Goal: Information Seeking & Learning: Check status

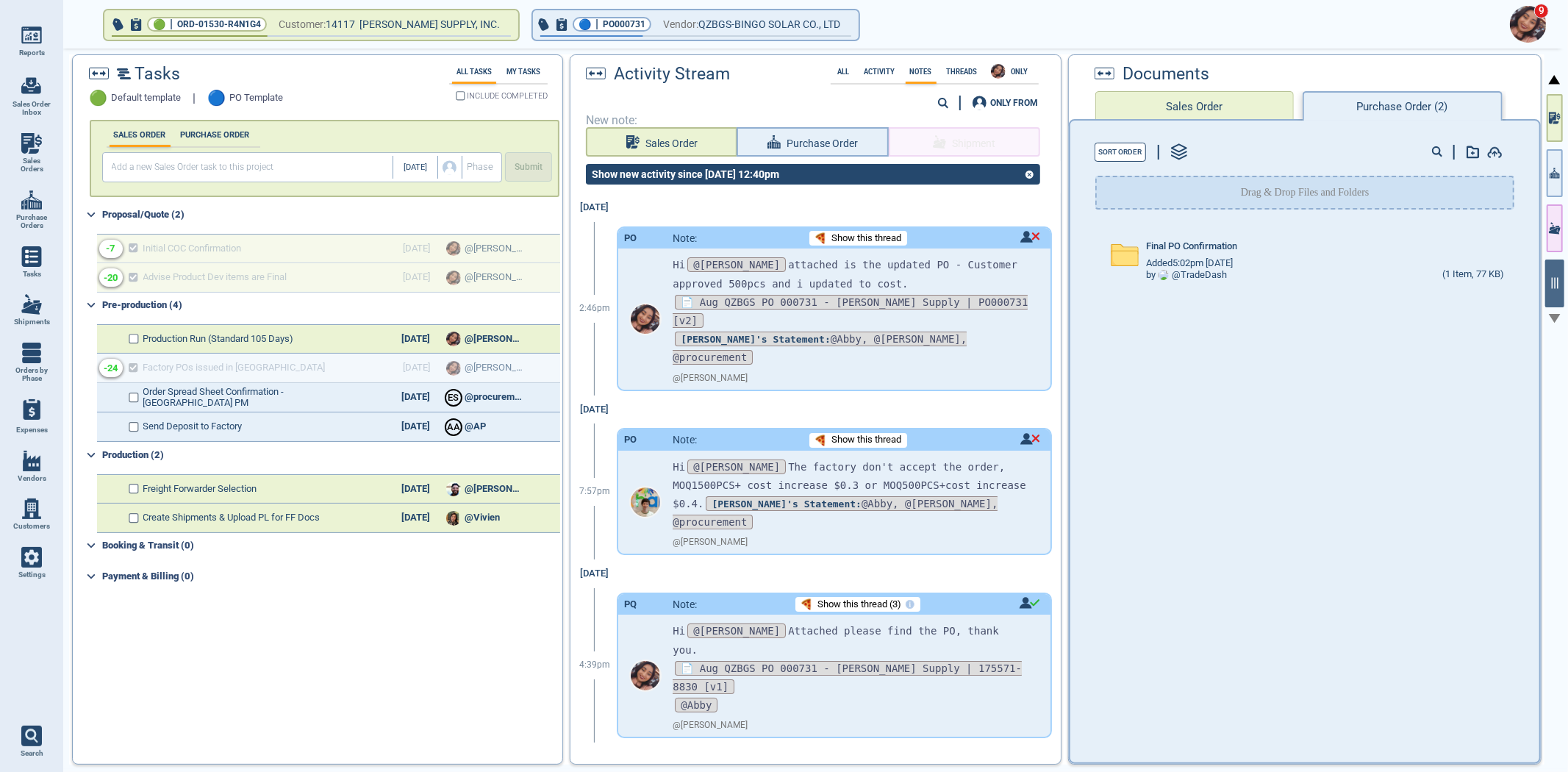
click at [1552, 165] on icon "button" at bounding box center [1554, 172] width 10 height 16
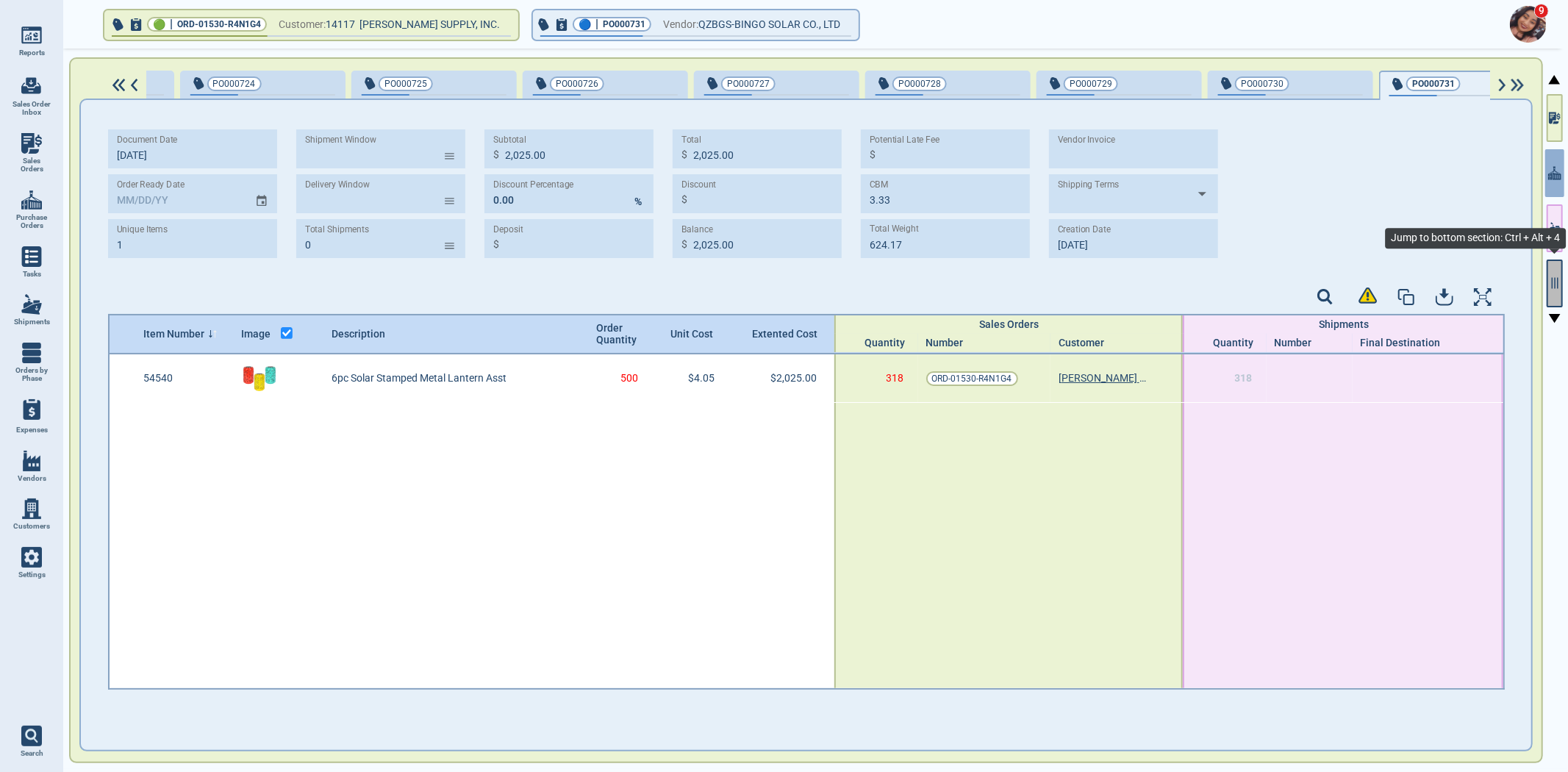
scroll to position [0, 849]
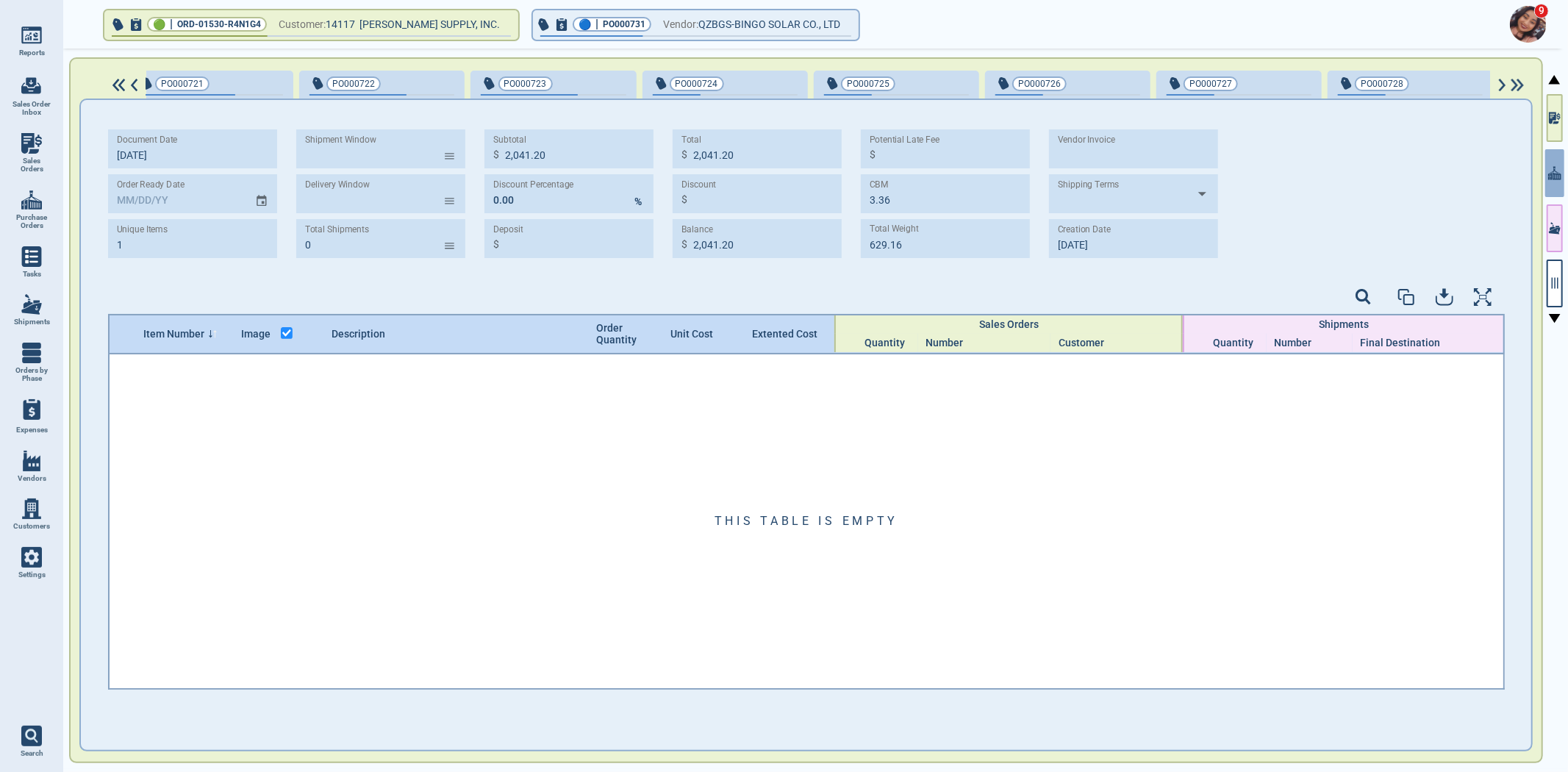
scroll to position [0, 849]
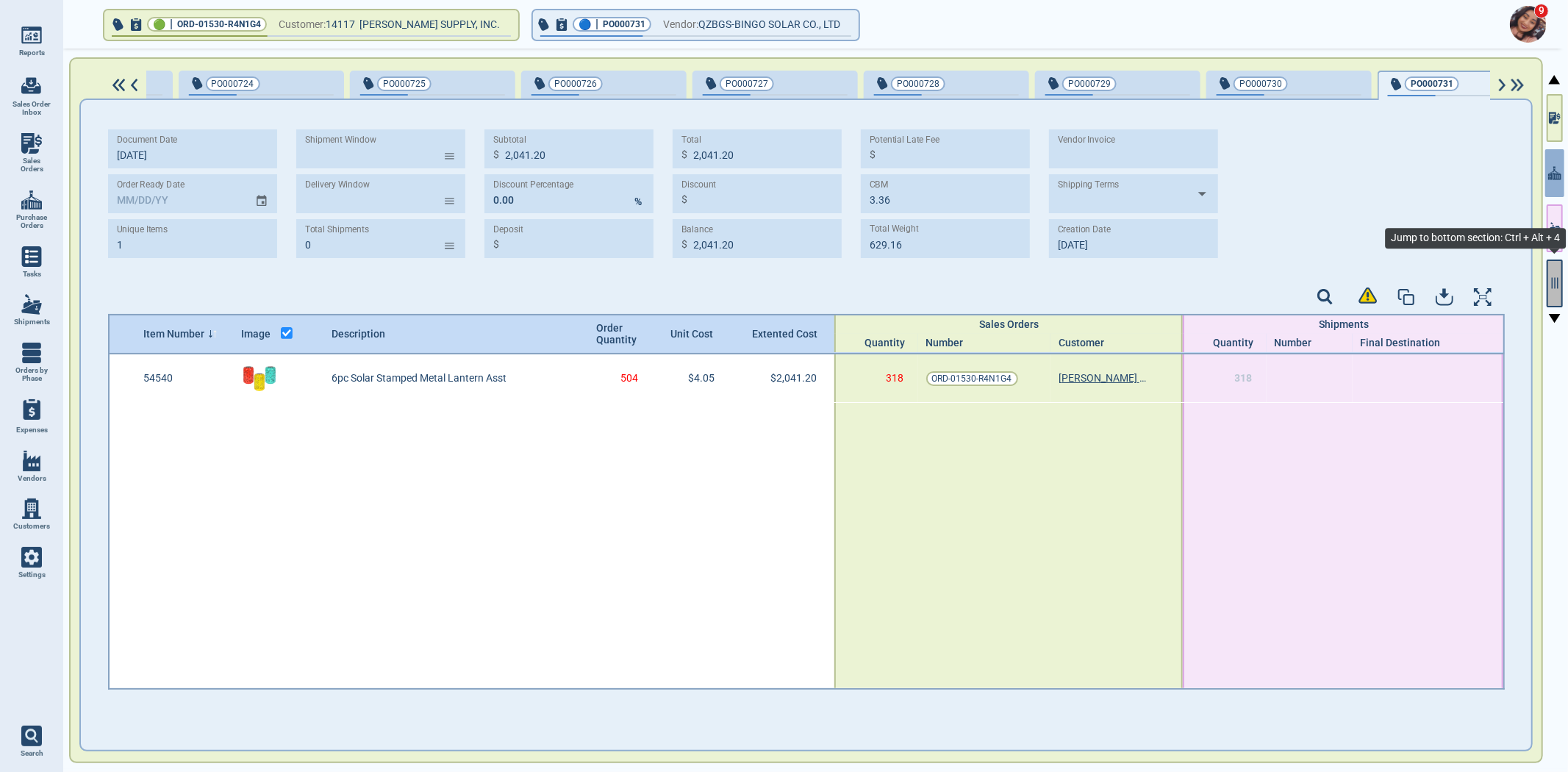
click at [1548, 285] on icon "button" at bounding box center [1554, 283] width 13 height 13
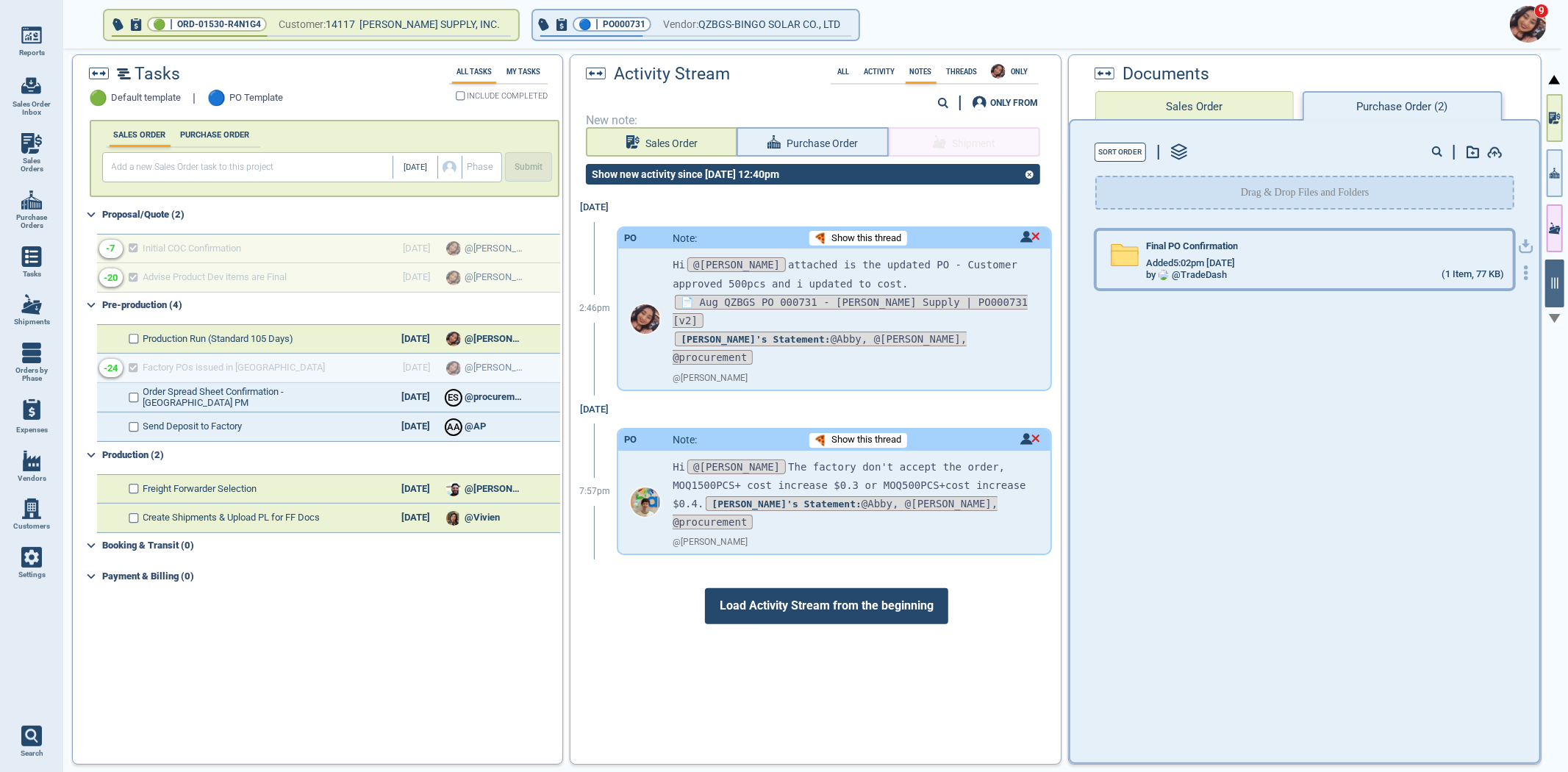
click at [1338, 232] on div "Final PO Confirmation Added 5:02pm 2/17/23 by @ TradeDash (1 Item, 77 KB)" at bounding box center [1304, 259] width 416 height 57
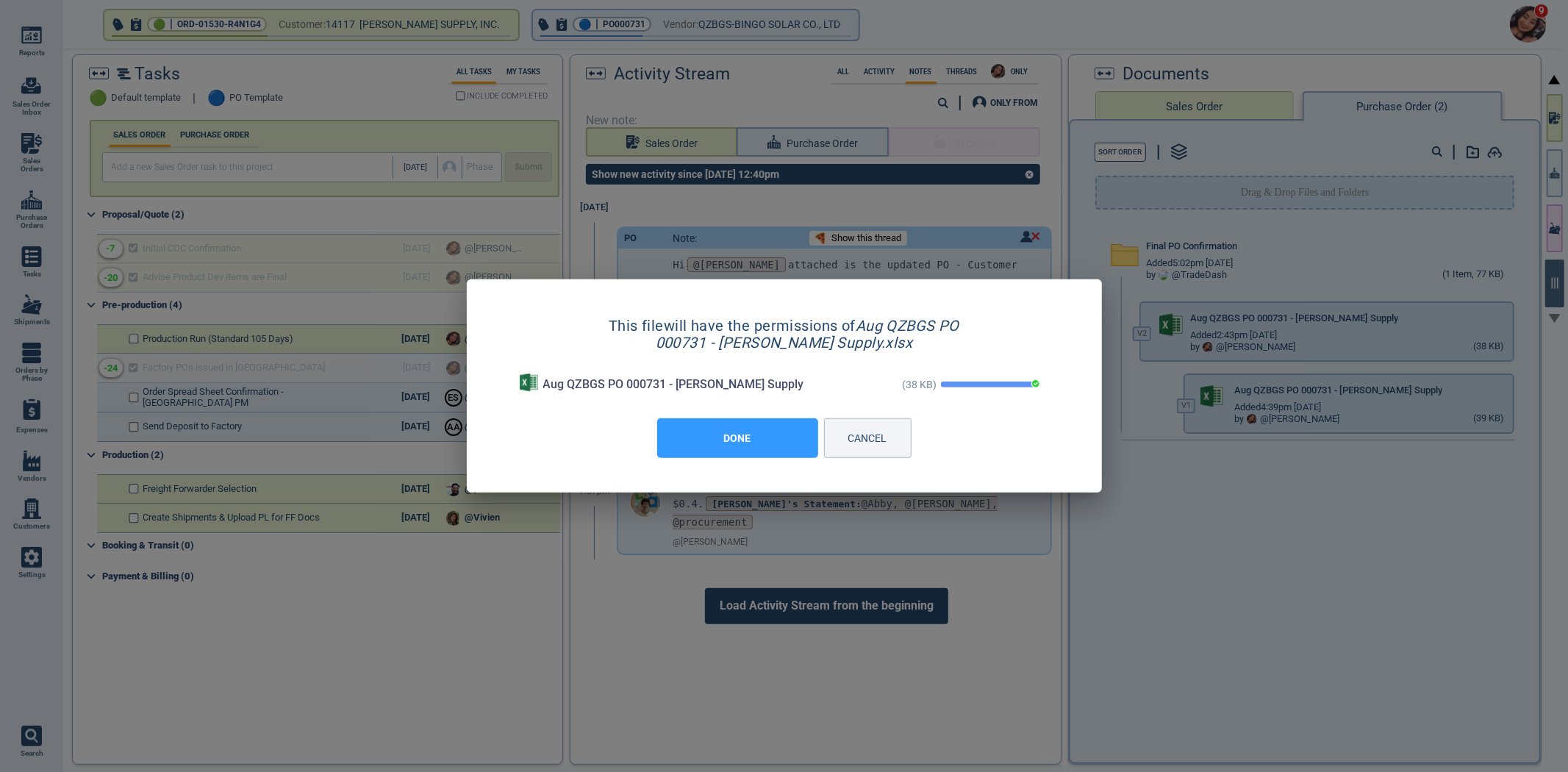
click at [713, 432] on button "DONE" at bounding box center [737, 437] width 161 height 40
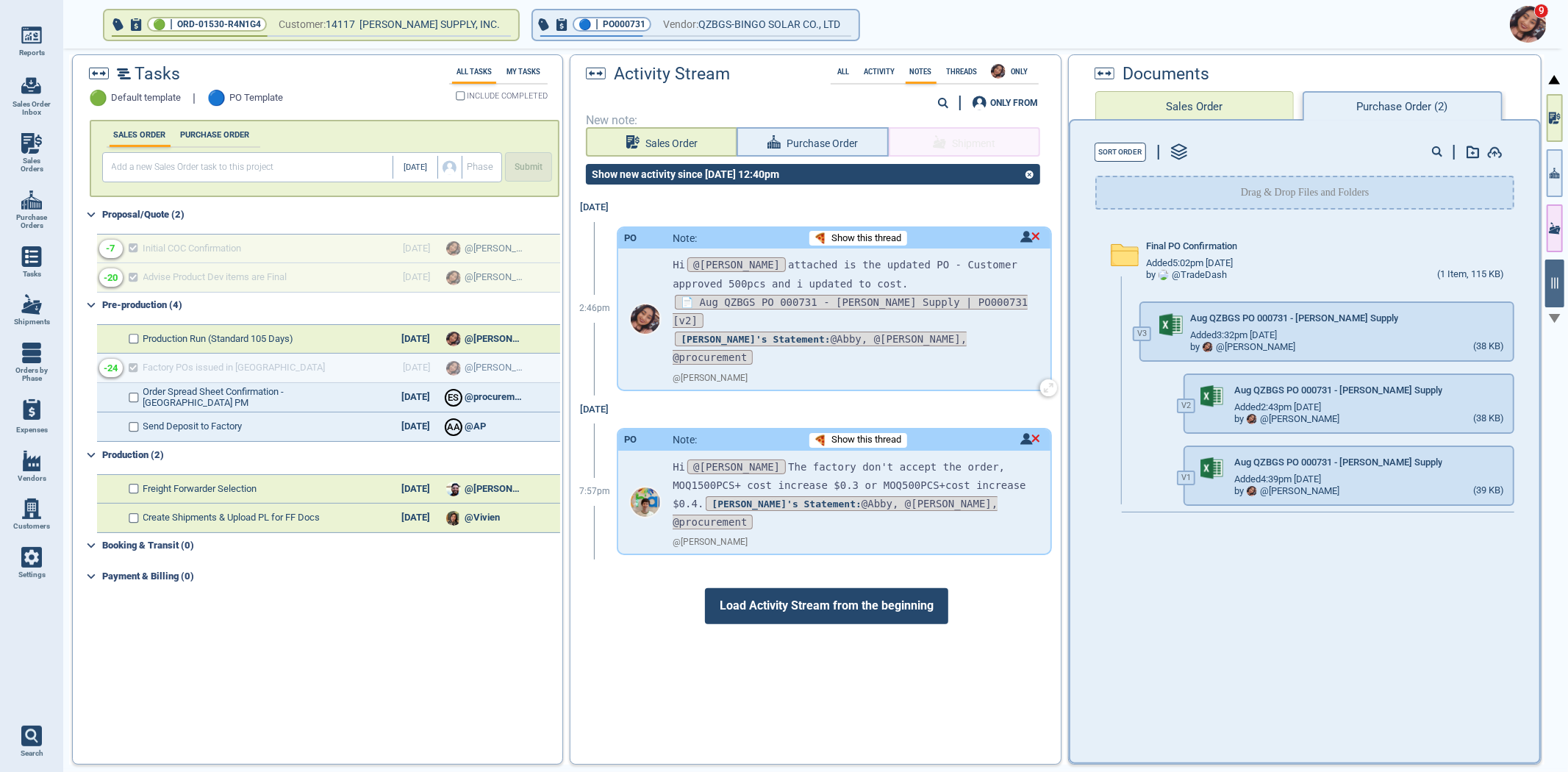
click at [880, 248] on div "Hi @Selina attached is the updated PO - Customer approved 500pcs and i updated …" at bounding box center [849, 307] width 355 height 118
click at [879, 243] on div "Show this thread" at bounding box center [858, 238] width 98 height 15
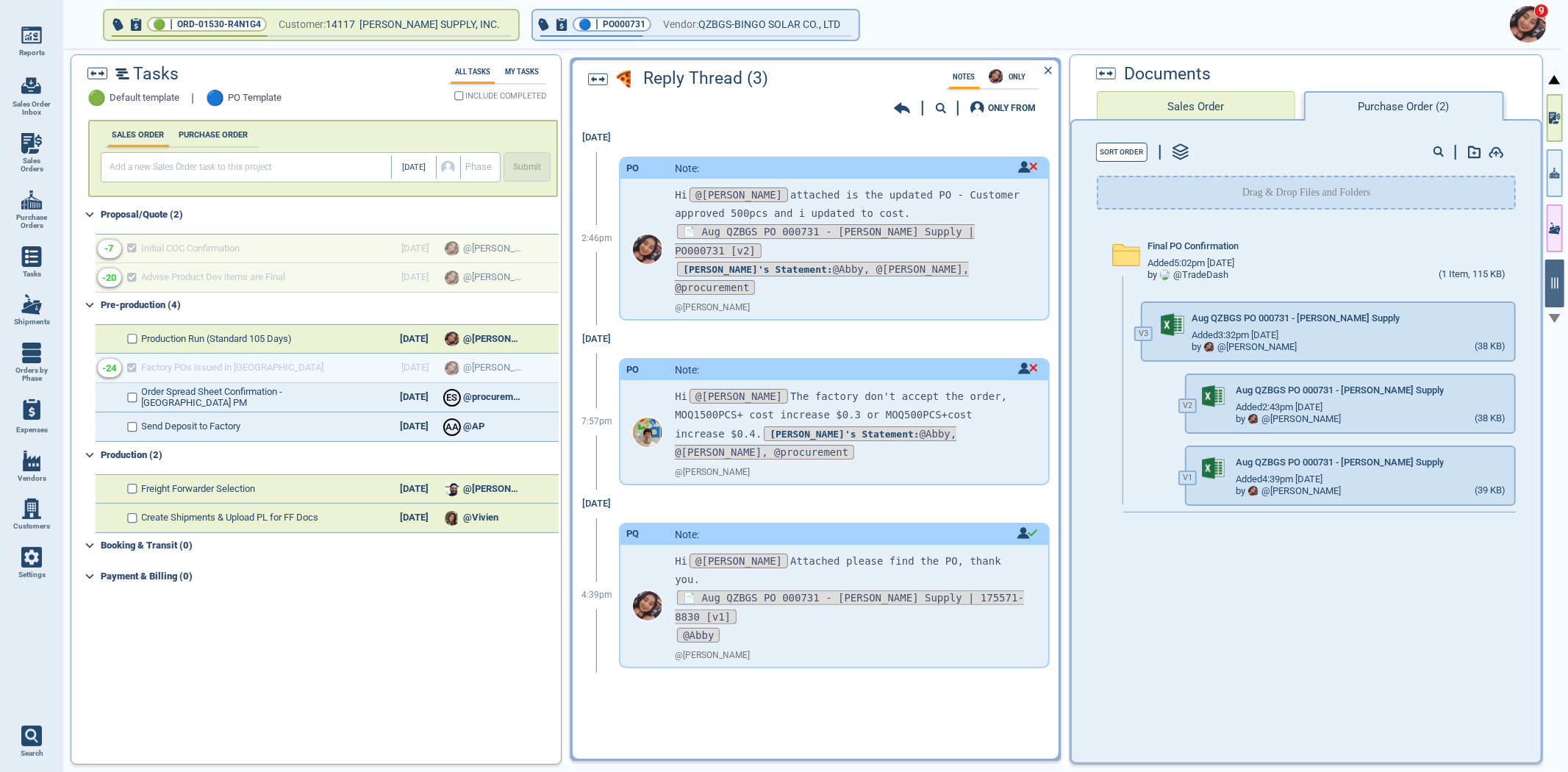
click at [902, 103] on icon at bounding box center [902, 108] width 17 height 15
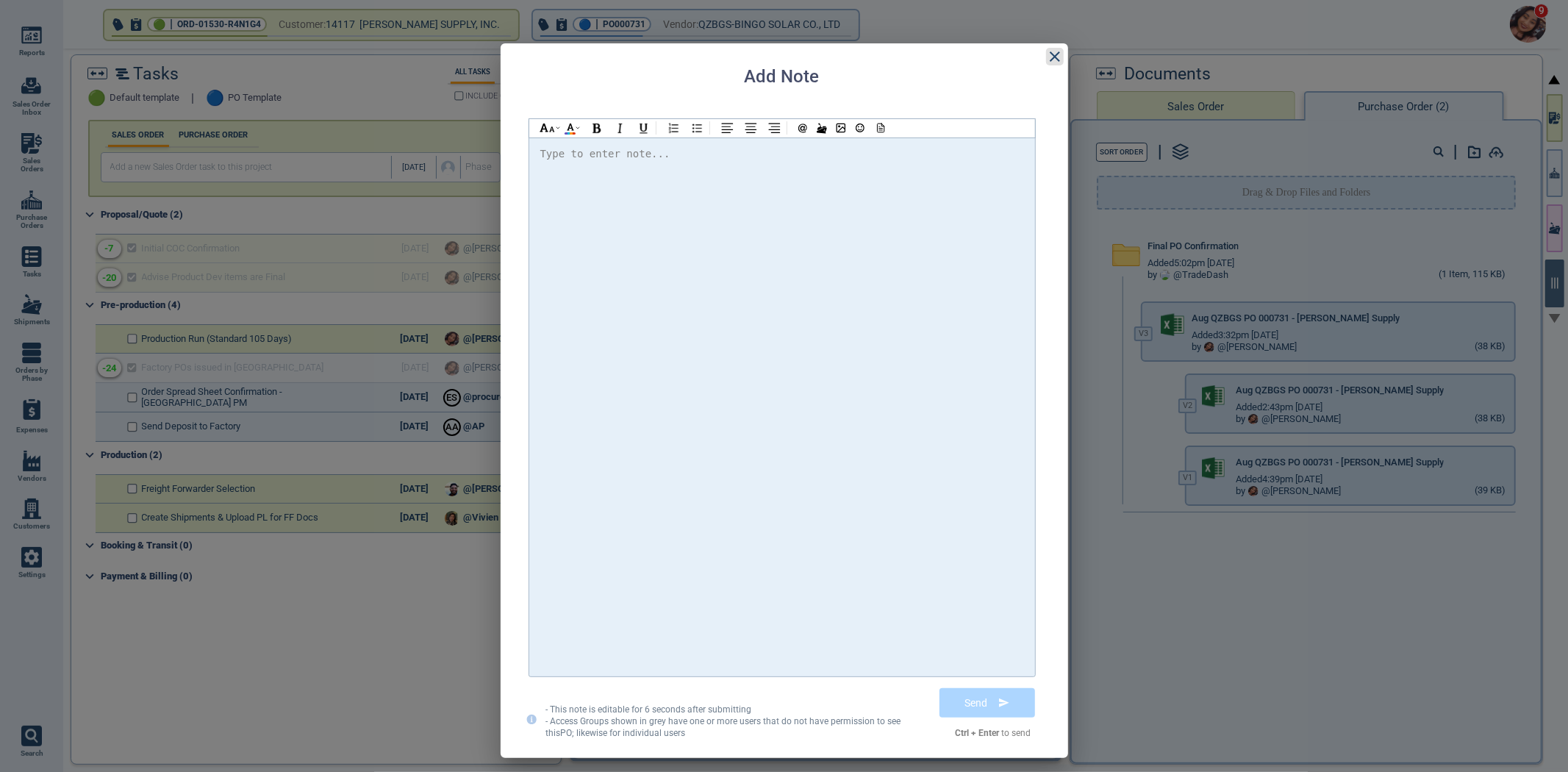
click at [1052, 61] on icon at bounding box center [1054, 56] width 18 height 18
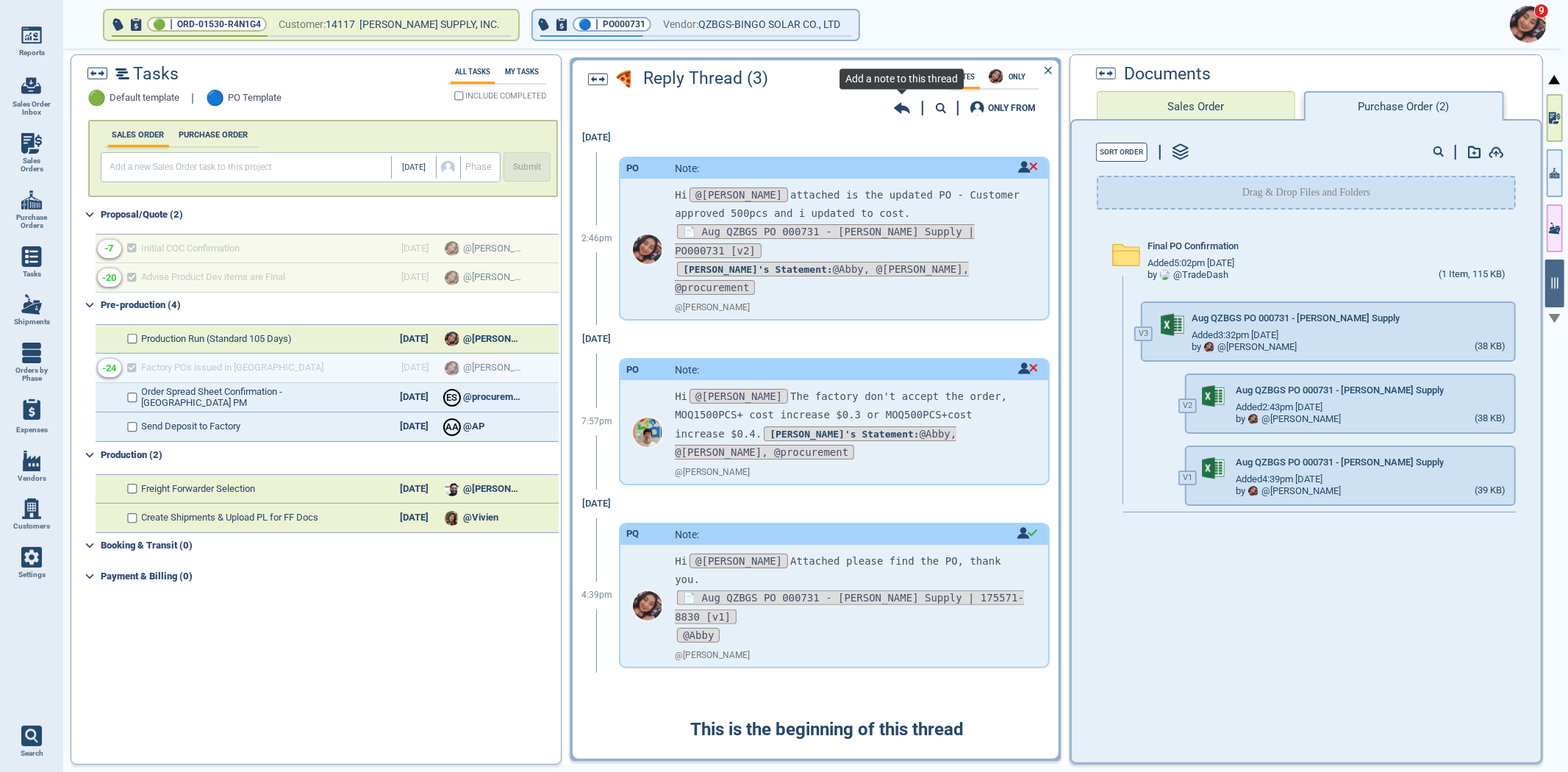
click at [899, 112] on icon at bounding box center [902, 108] width 17 height 15
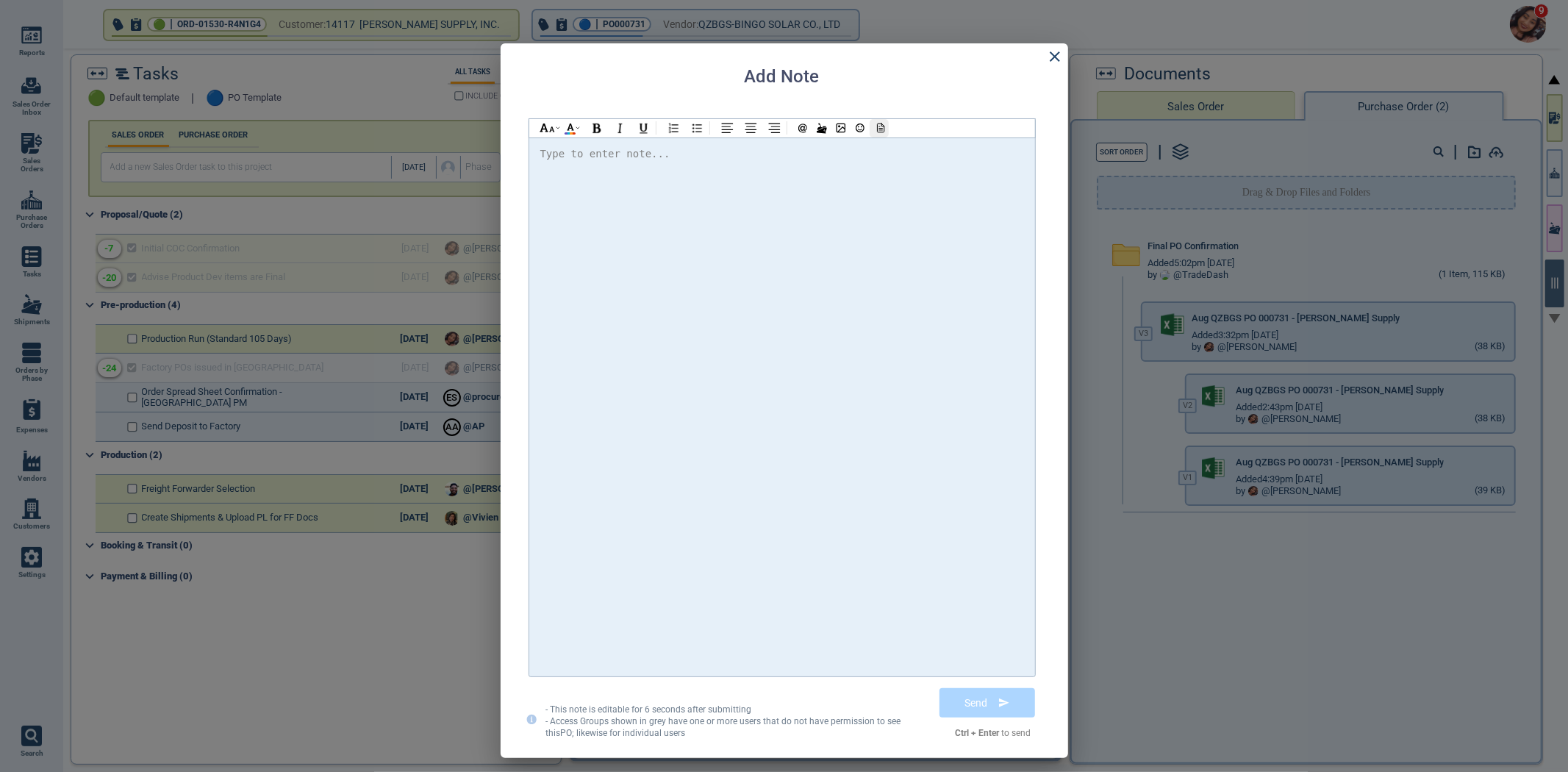
click at [876, 131] on icon at bounding box center [879, 127] width 13 height 10
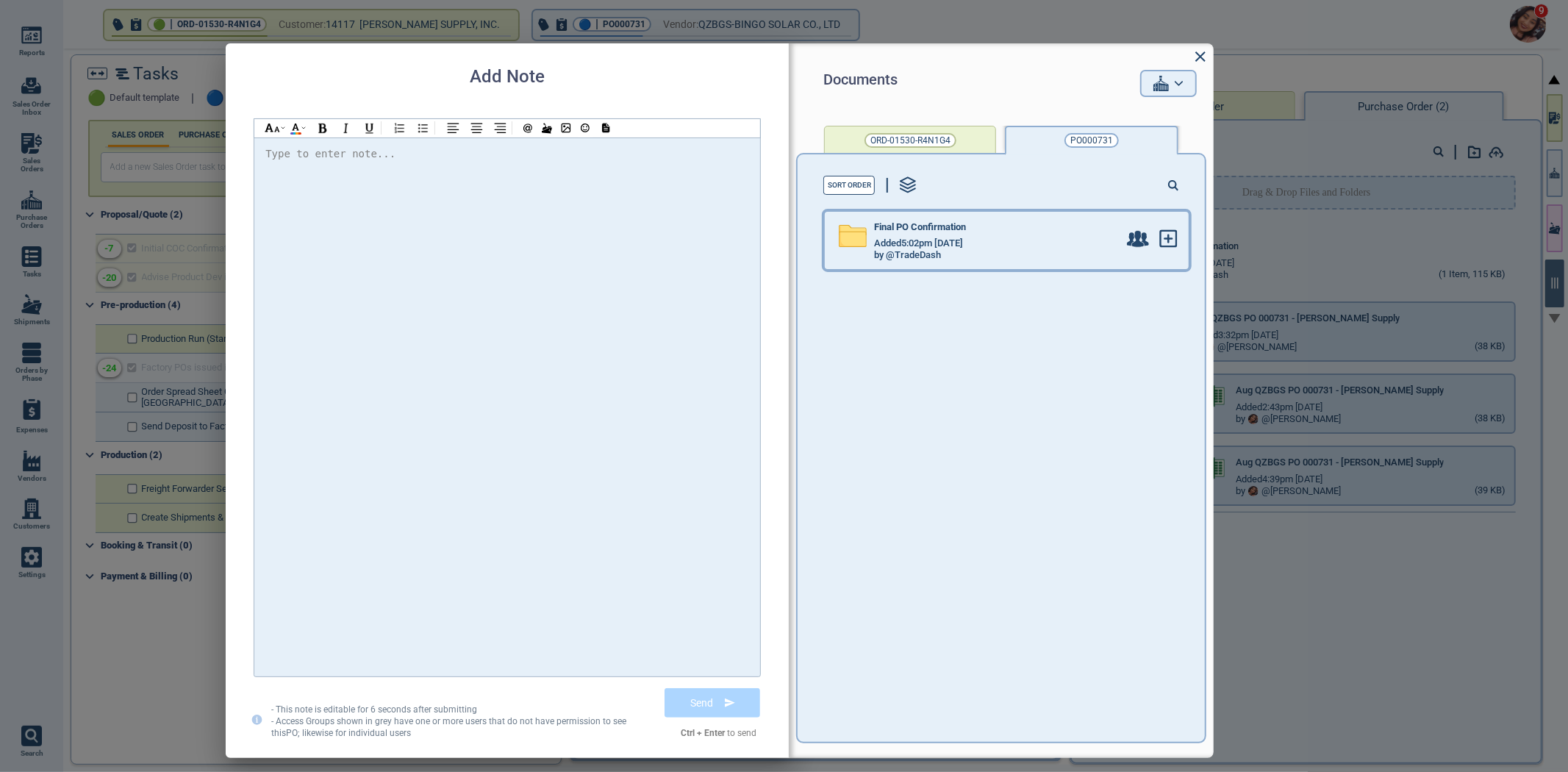
click at [913, 247] on span "Added 5:02pm 2/17/23" at bounding box center [919, 243] width 89 height 11
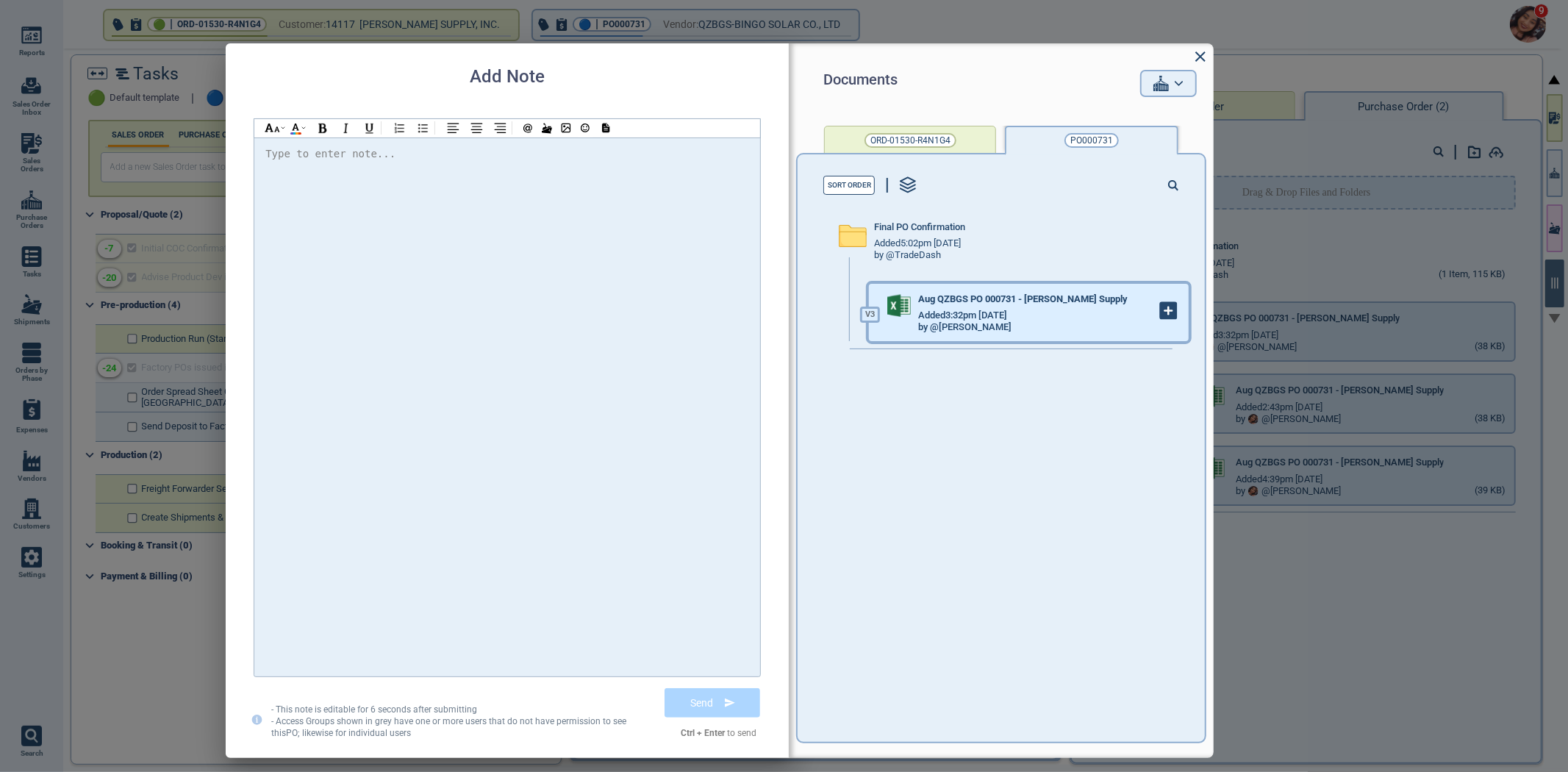
click at [1161, 307] on icon at bounding box center [1169, 311] width 17 height 17
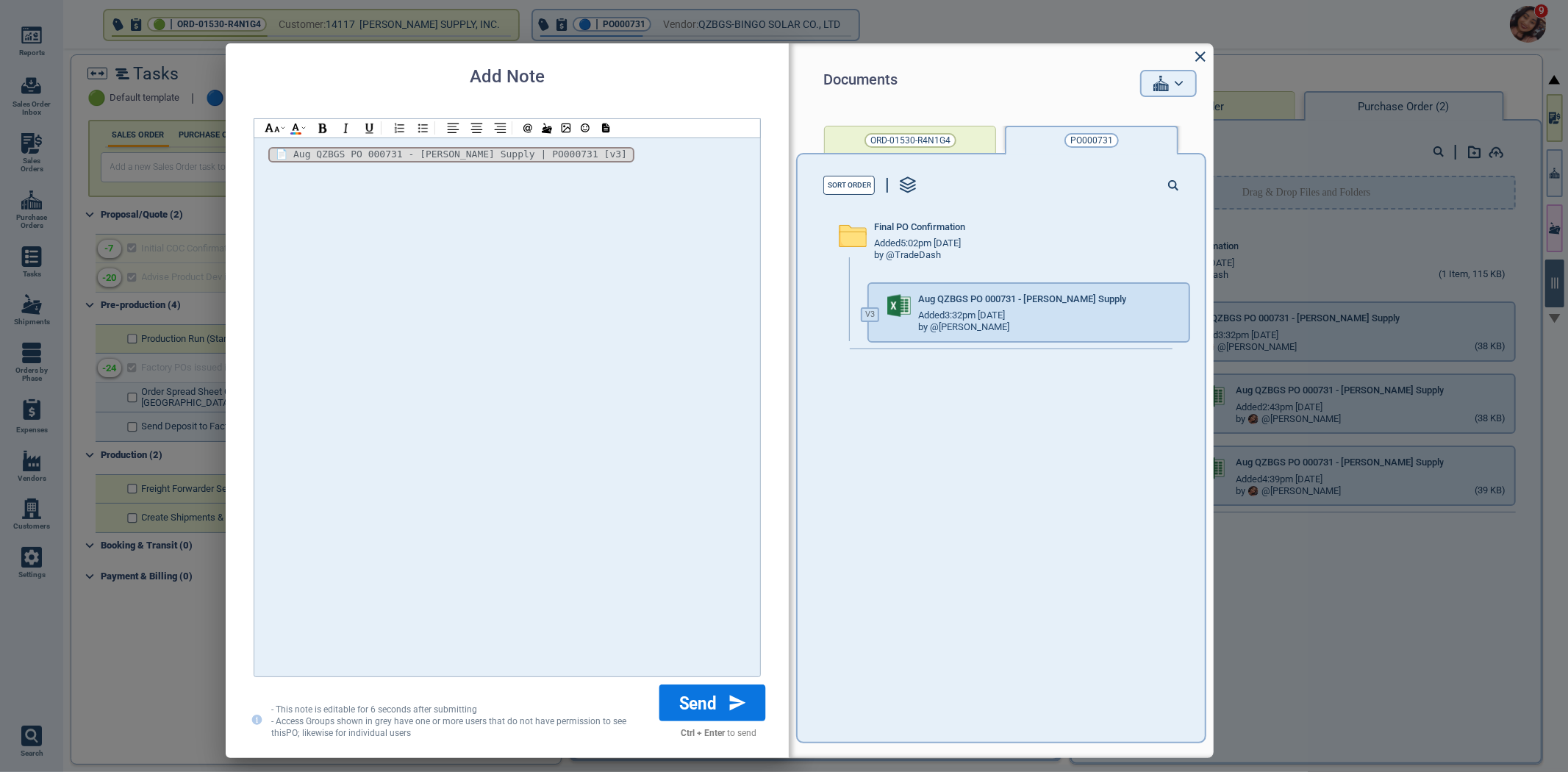
click at [707, 692] on button "Send" at bounding box center [713, 703] width 107 height 37
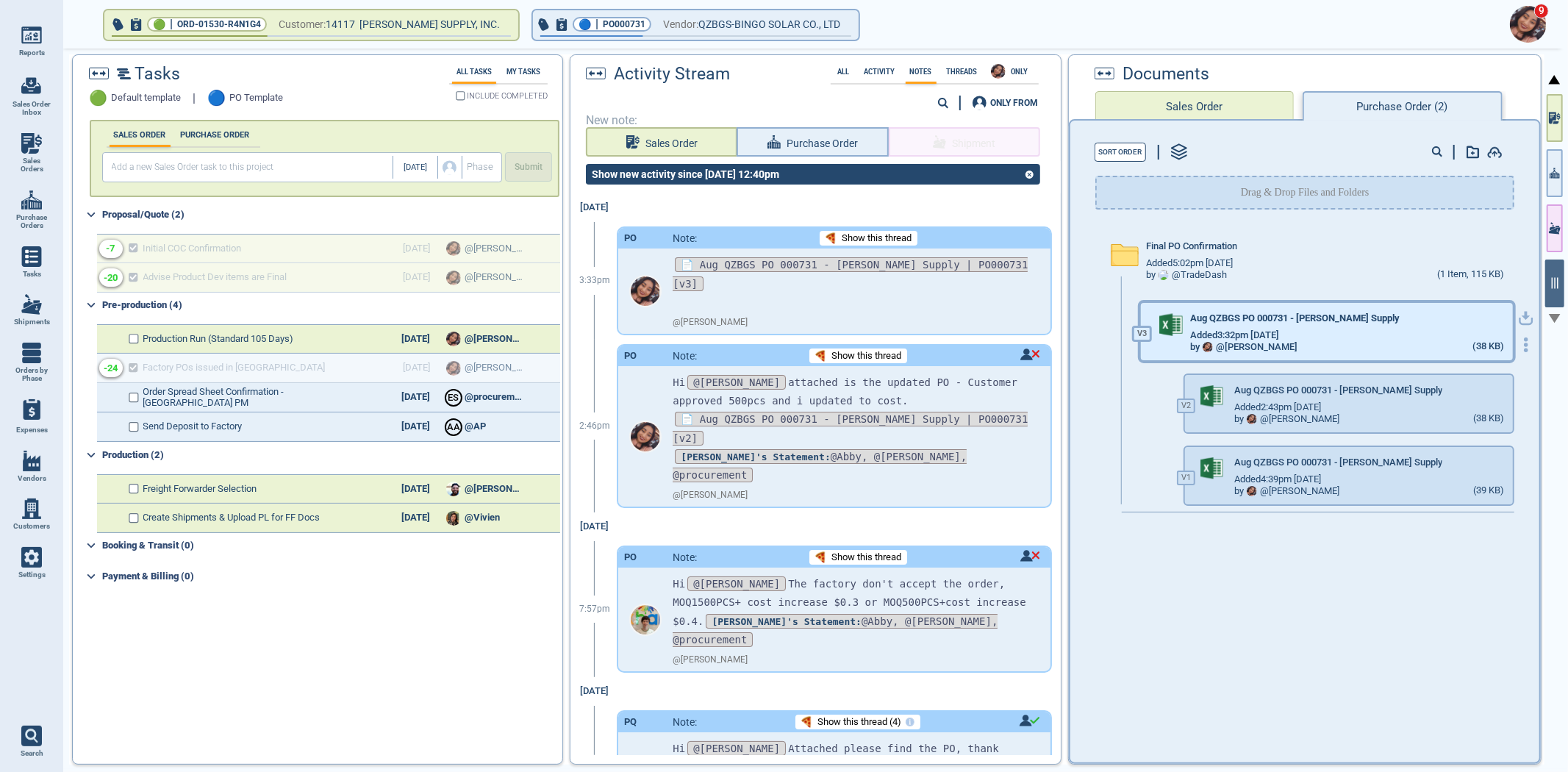
click at [1356, 320] on div "Aug QZBGS PO 000731 - Blain Supply" at bounding box center [1347, 321] width 314 height 17
